Goal: Navigation & Orientation: Find specific page/section

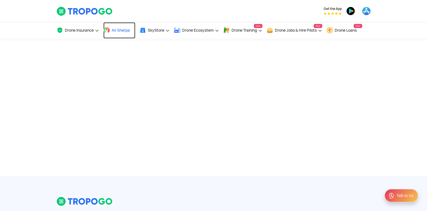
click at [129, 29] on span "Air Sherpa" at bounding box center [121, 30] width 18 height 4
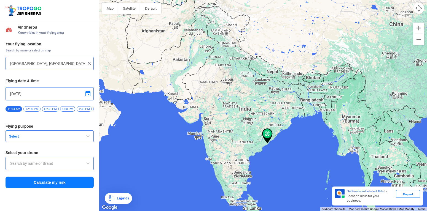
click at [62, 136] on span "Select" at bounding box center [41, 136] width 69 height 4
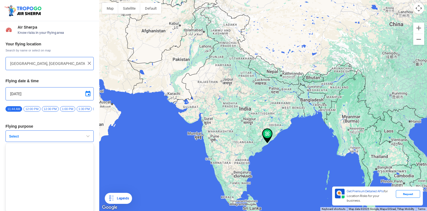
click at [82, 129] on div "Your flying location Search by name or select on map Block D, Visakhapatnam, An…" at bounding box center [49, 115] width 99 height 153
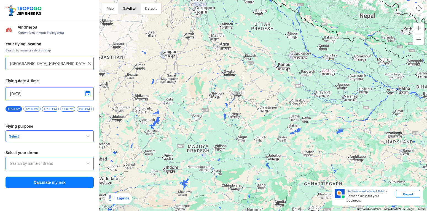
click at [131, 7] on button "Satellite" at bounding box center [129, 8] width 22 height 11
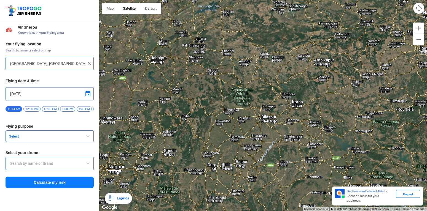
drag, startPoint x: 289, startPoint y: 143, endPoint x: 257, endPoint y: 48, distance: 100.3
click at [257, 48] on div at bounding box center [263, 105] width 328 height 211
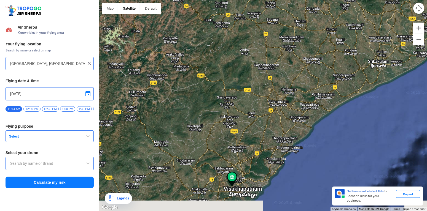
drag, startPoint x: 240, startPoint y: 195, endPoint x: 262, endPoint y: 115, distance: 82.7
click at [262, 115] on div at bounding box center [263, 105] width 328 height 211
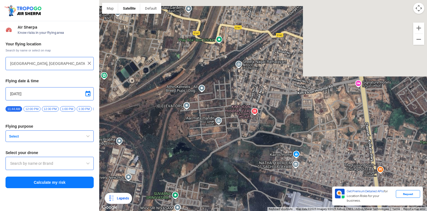
drag, startPoint x: 267, startPoint y: 108, endPoint x: 222, endPoint y: 224, distance: 124.6
click at [222, 211] on div at bounding box center [263, 105] width 328 height 211
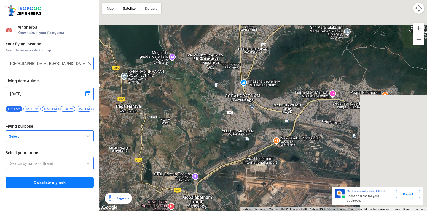
drag, startPoint x: 322, startPoint y: 72, endPoint x: 237, endPoint y: 149, distance: 114.5
click at [237, 149] on div at bounding box center [263, 105] width 328 height 211
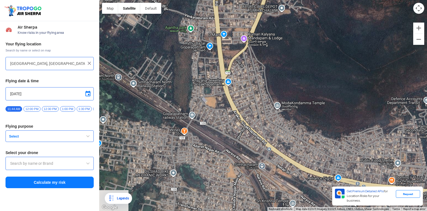
drag, startPoint x: 195, startPoint y: 123, endPoint x: 305, endPoint y: 153, distance: 114.1
click at [305, 153] on div at bounding box center [263, 105] width 328 height 211
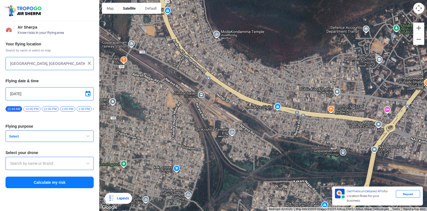
drag, startPoint x: 361, startPoint y: 174, endPoint x: 299, endPoint y: 103, distance: 94.4
click at [299, 103] on div at bounding box center [263, 105] width 328 height 211
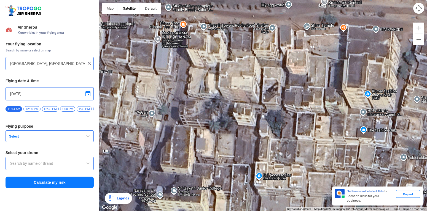
drag, startPoint x: 331, startPoint y: 108, endPoint x: 320, endPoint y: 154, distance: 47.5
click at [320, 154] on div at bounding box center [263, 105] width 328 height 211
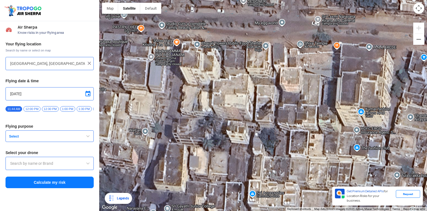
drag, startPoint x: 320, startPoint y: 155, endPoint x: 313, endPoint y: 173, distance: 19.2
click at [313, 173] on div at bounding box center [263, 105] width 328 height 211
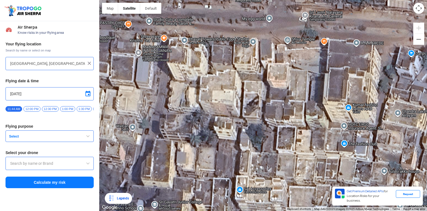
drag, startPoint x: 284, startPoint y: 153, endPoint x: 273, endPoint y: 148, distance: 13.0
click at [273, 148] on div at bounding box center [263, 105] width 328 height 211
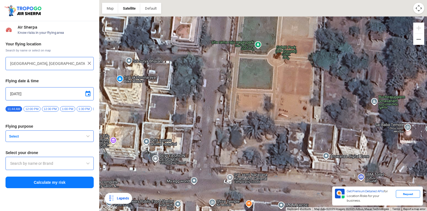
drag, startPoint x: 292, startPoint y: 130, endPoint x: 278, endPoint y: 171, distance: 43.6
click at [278, 171] on div at bounding box center [263, 105] width 328 height 211
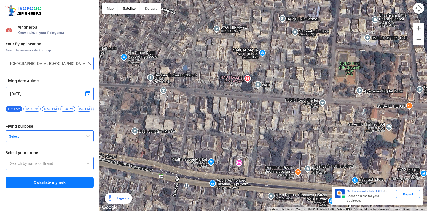
drag, startPoint x: 265, startPoint y: 165, endPoint x: 332, endPoint y: 123, distance: 78.8
click at [332, 123] on div at bounding box center [263, 105] width 328 height 211
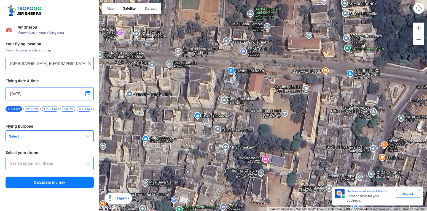
drag, startPoint x: 281, startPoint y: 106, endPoint x: 274, endPoint y: 175, distance: 69.3
click at [274, 175] on div at bounding box center [263, 105] width 328 height 211
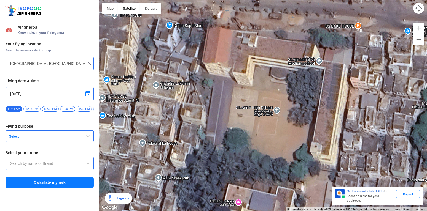
drag, startPoint x: 296, startPoint y: 144, endPoint x: 300, endPoint y: 168, distance: 24.0
click at [300, 168] on div at bounding box center [263, 105] width 328 height 211
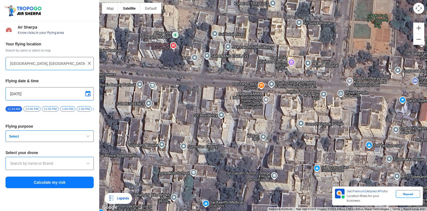
drag, startPoint x: 157, startPoint y: 125, endPoint x: 324, endPoint y: 145, distance: 168.4
click at [324, 145] on div at bounding box center [263, 105] width 328 height 211
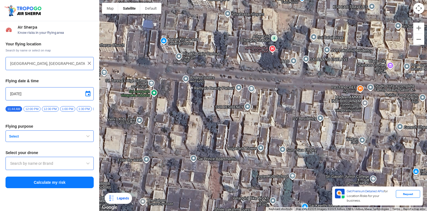
drag, startPoint x: 255, startPoint y: 133, endPoint x: 355, endPoint y: 136, distance: 99.5
click at [355, 136] on div at bounding box center [263, 105] width 328 height 211
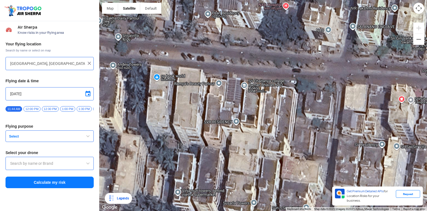
click at [246, 85] on div at bounding box center [263, 105] width 328 height 211
click at [246, 86] on div at bounding box center [263, 105] width 328 height 211
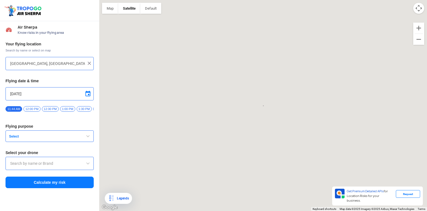
type input "1-164, Nad Junction, NSTL, Visakhapatnam, Andhra Pradesh 530041, India"
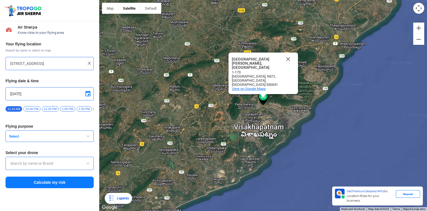
click at [255, 88] on span "View on Google Maps" at bounding box center [249, 89] width 34 height 4
